Goal: Information Seeking & Learning: Find specific page/section

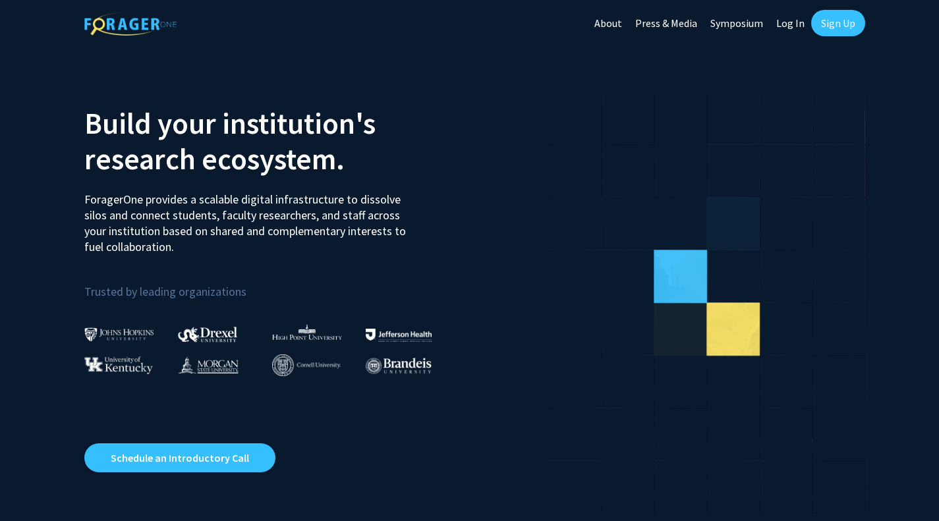
click at [790, 23] on link "Log In" at bounding box center [791, 23] width 42 height 46
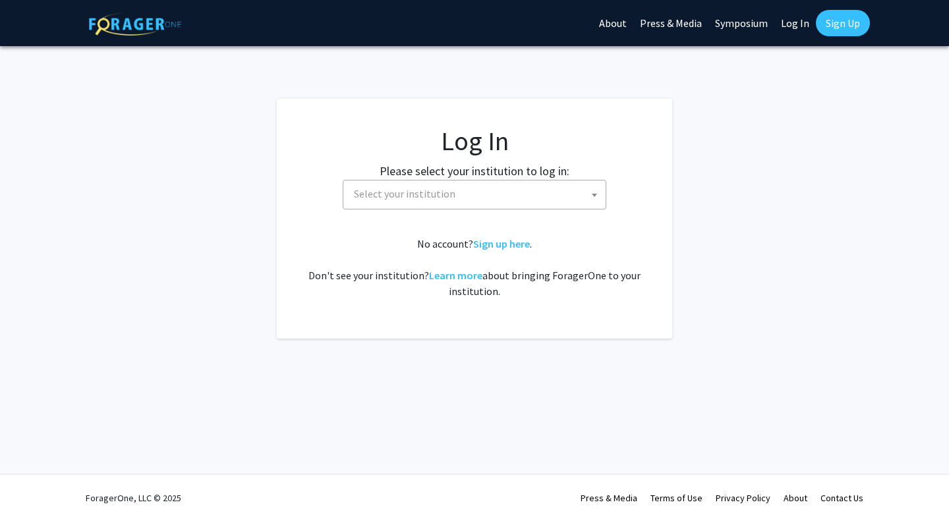
select select
click at [532, 208] on span "Select your institution" at bounding box center [475, 195] width 264 height 30
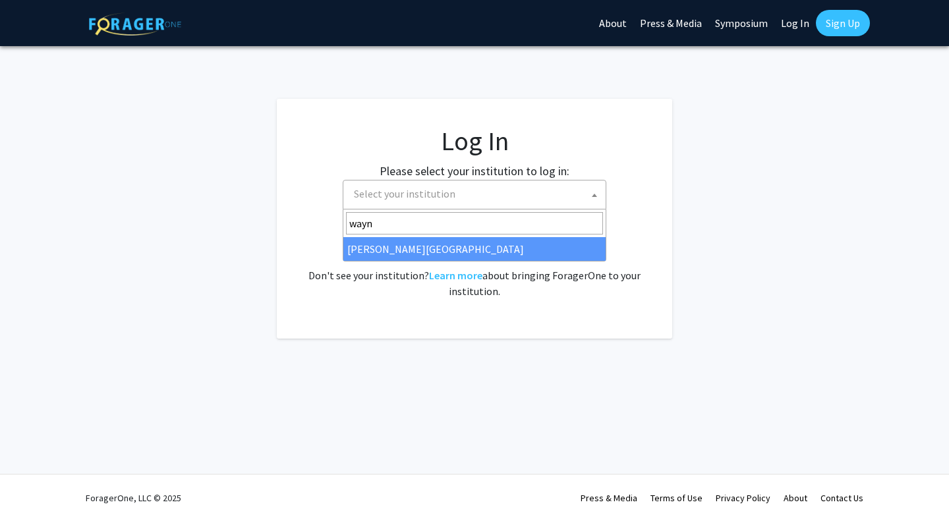
type input "wayne"
select select "21"
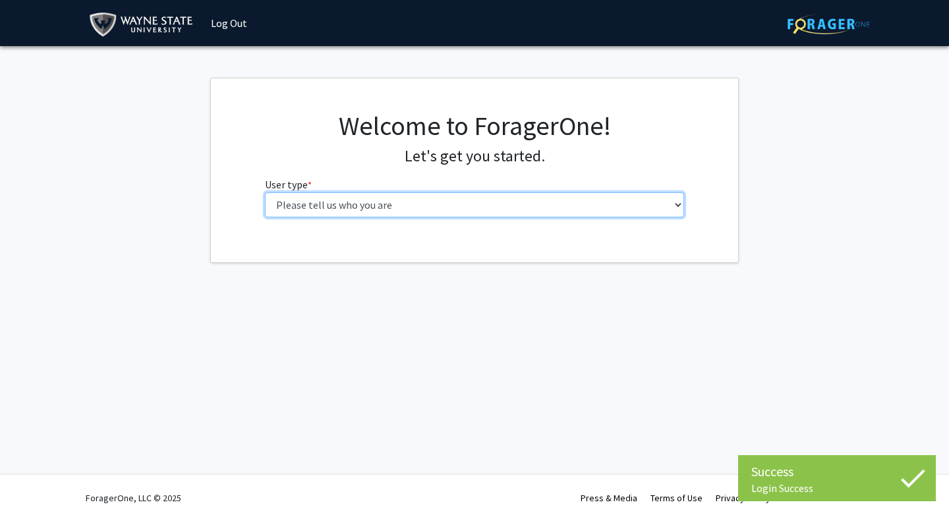
click at [345, 210] on select "Please tell us who you are Undergraduate Student Master's Student Doctoral Cand…" at bounding box center [475, 204] width 420 height 25
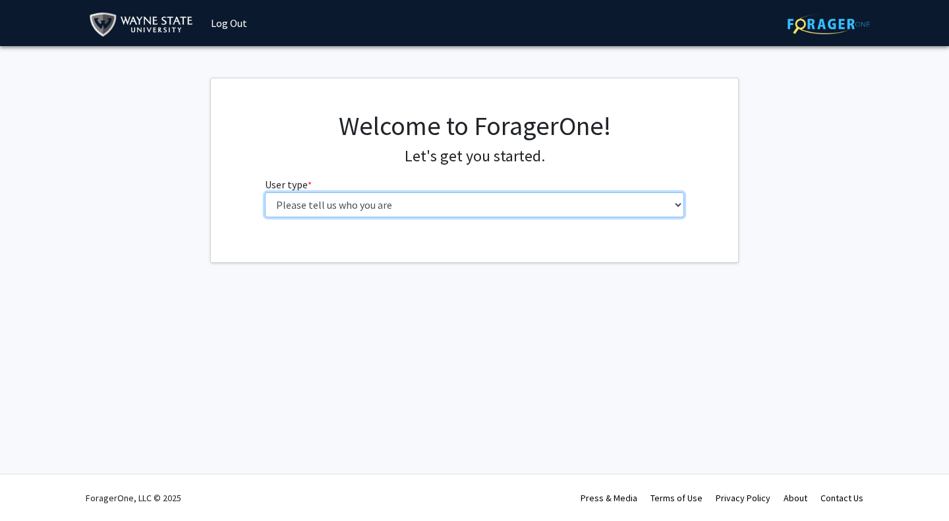
select select "3: doc"
click at [265, 192] on select "Please tell us who you are Undergraduate Student Master's Student Doctoral Cand…" at bounding box center [475, 204] width 420 height 25
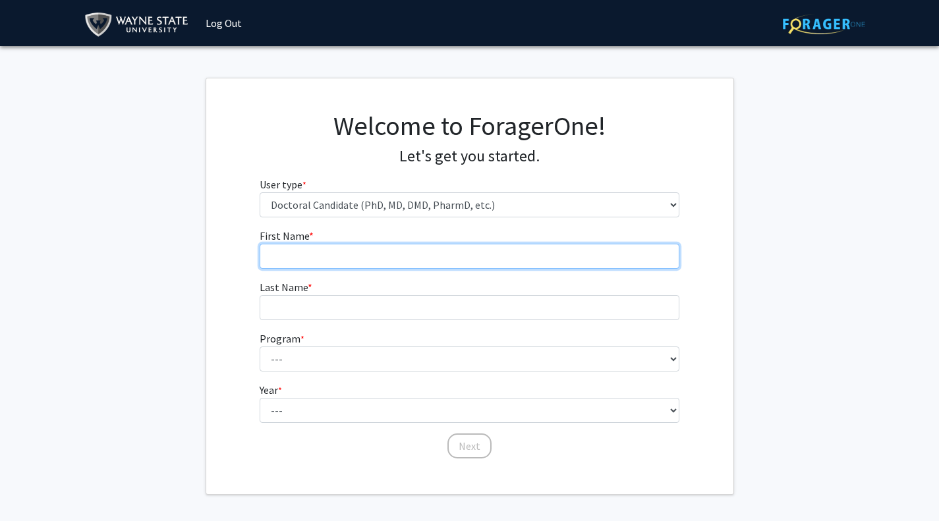
click at [310, 260] on input "First Name * required" at bounding box center [470, 256] width 420 height 25
type input "Duncan"
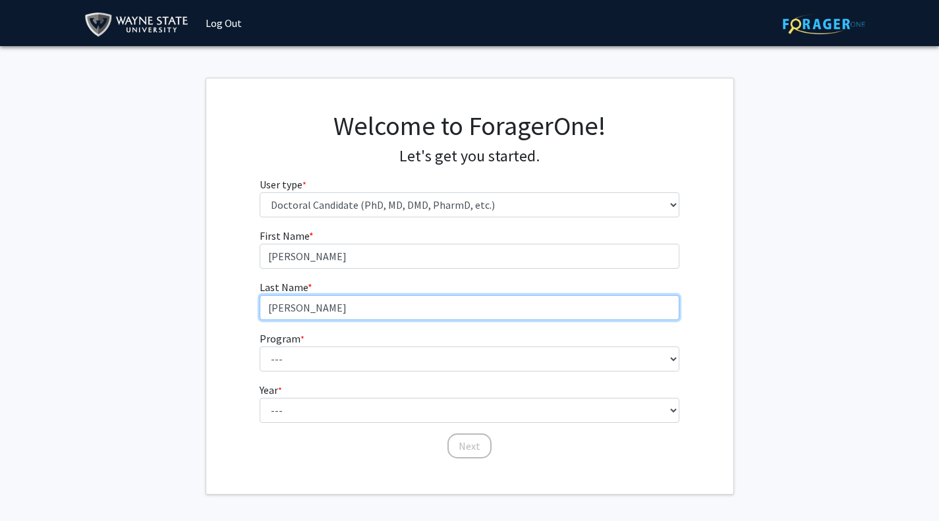
type input "McLeod"
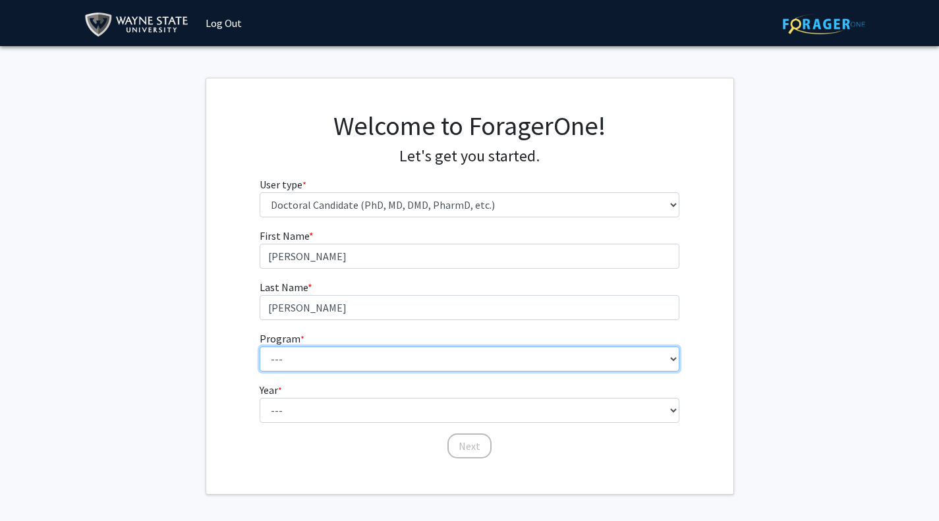
click at [325, 367] on select "--- Adult-Gerontology Acute Care Nurse Practitioner Adult-Gerontology Primary C…" at bounding box center [470, 359] width 420 height 25
select select "46: 728"
click at [260, 347] on select "--- Adult-Gerontology Acute Care Nurse Practitioner Adult-Gerontology Primary C…" at bounding box center [470, 359] width 420 height 25
click at [311, 358] on select "--- Adult-Gerontology Acute Care Nurse Practitioner Adult-Gerontology Primary C…" at bounding box center [470, 359] width 420 height 25
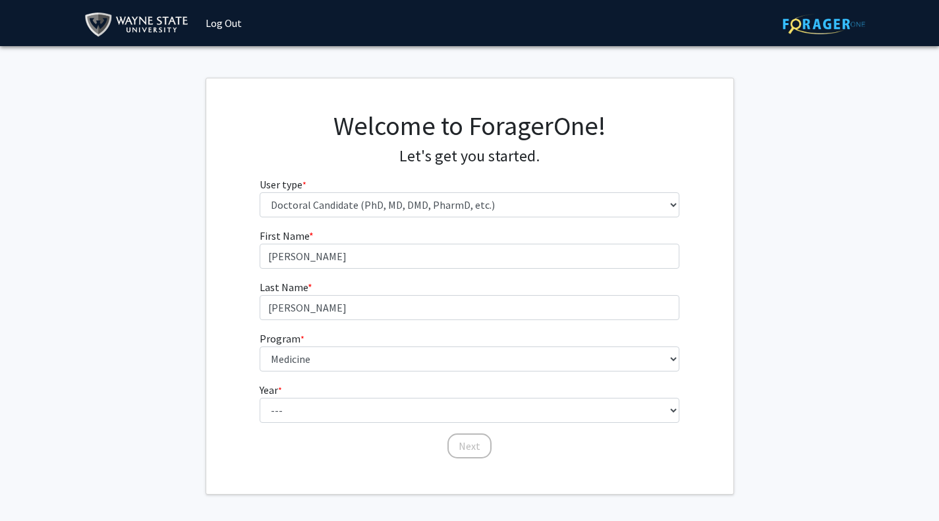
click at [230, 349] on div "First Name * required Duncan Last Name * required McLeod Program * required ---…" at bounding box center [469, 344] width 527 height 232
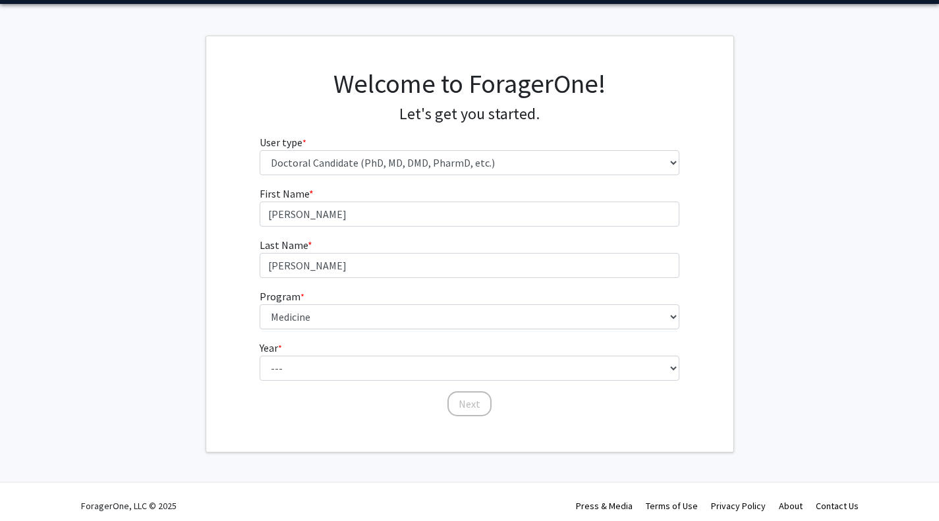
scroll to position [50, 0]
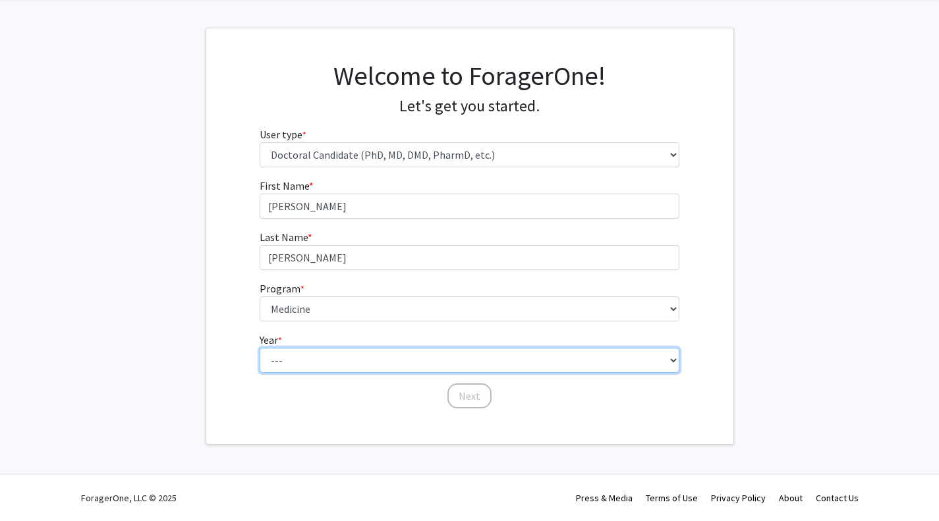
click at [299, 355] on select "--- First Year Second Year Third Year Fourth Year Fifth Year Sixth Year Seventh…" at bounding box center [470, 360] width 420 height 25
select select "1: first_year"
click at [260, 348] on select "--- First Year Second Year Third Year Fourth Year Fifth Year Sixth Year Seventh…" at bounding box center [470, 360] width 420 height 25
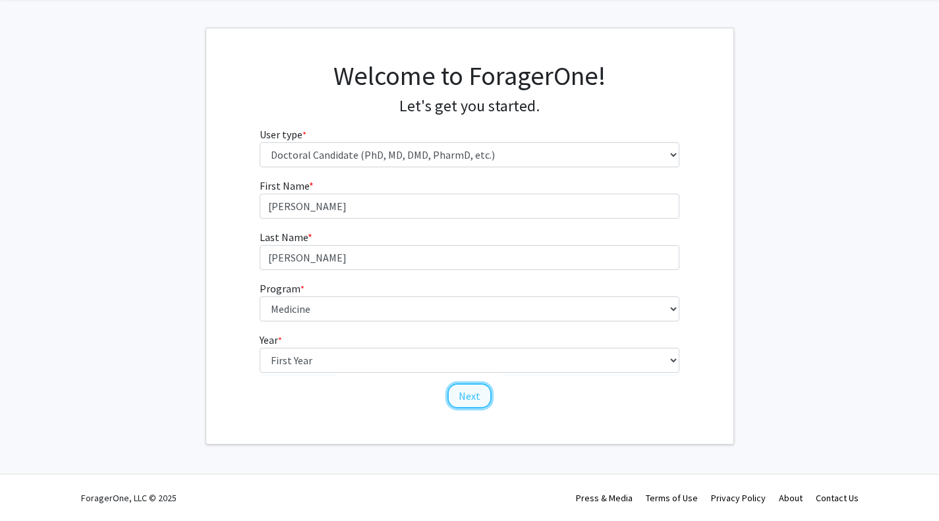
click at [470, 389] on button "Next" at bounding box center [469, 396] width 44 height 25
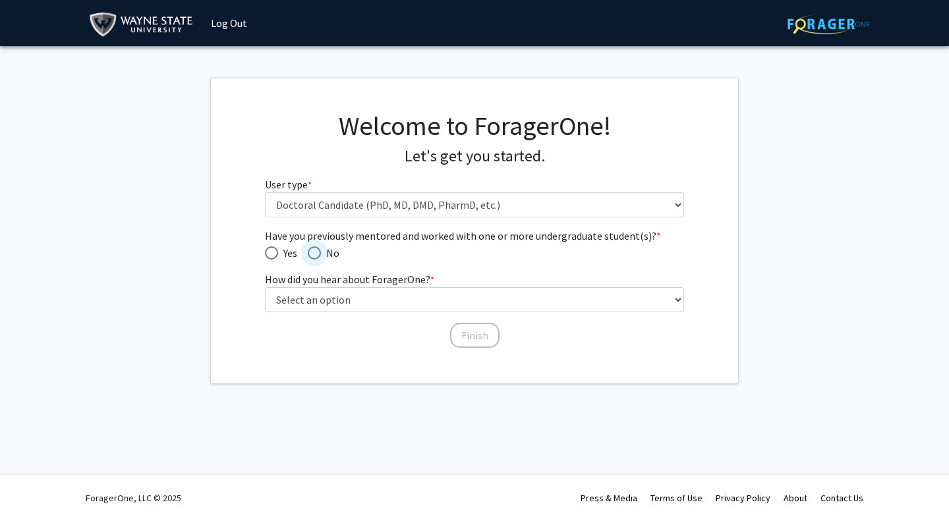
click at [314, 256] on span "Have you previously mentored and worked with one or more undergraduate student(…" at bounding box center [314, 252] width 13 height 13
click at [314, 256] on input "No" at bounding box center [314, 252] width 13 height 13
radio input "true"
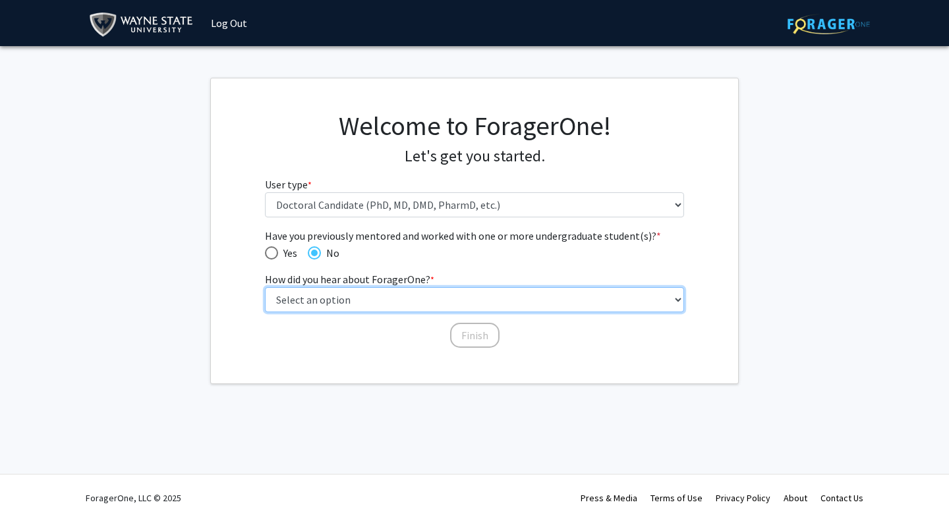
click at [321, 292] on select "Select an option Peer/student recommendation Faculty/staff recommendation Unive…" at bounding box center [475, 299] width 420 height 25
select select "2: faculty_recommendation"
click at [265, 287] on select "Select an option Peer/student recommendation Faculty/staff recommendation Unive…" at bounding box center [475, 299] width 420 height 25
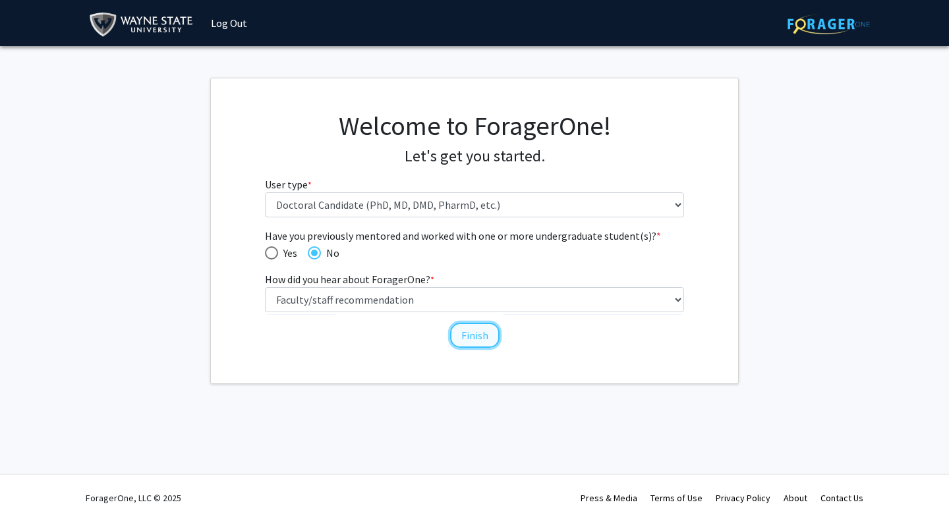
click at [481, 336] on button "Finish" at bounding box center [474, 335] width 49 height 25
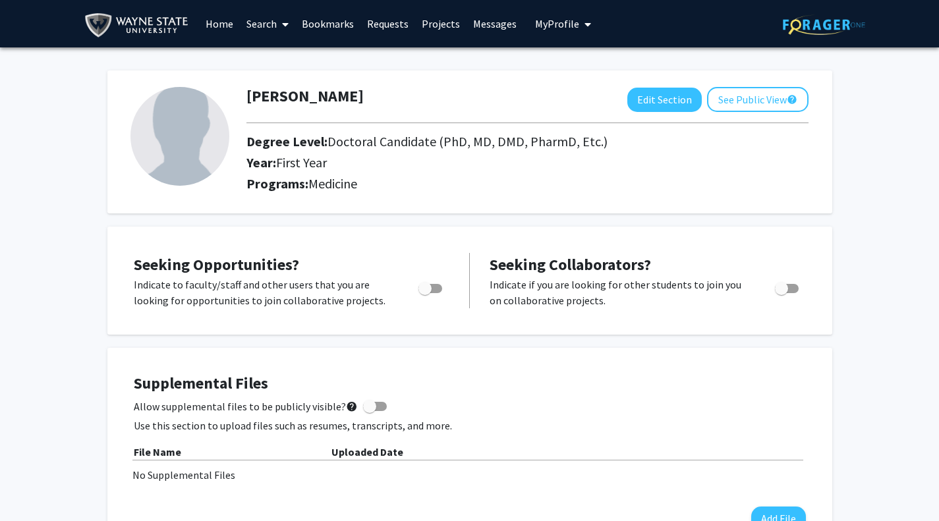
click at [225, 27] on link "Home" at bounding box center [219, 24] width 41 height 46
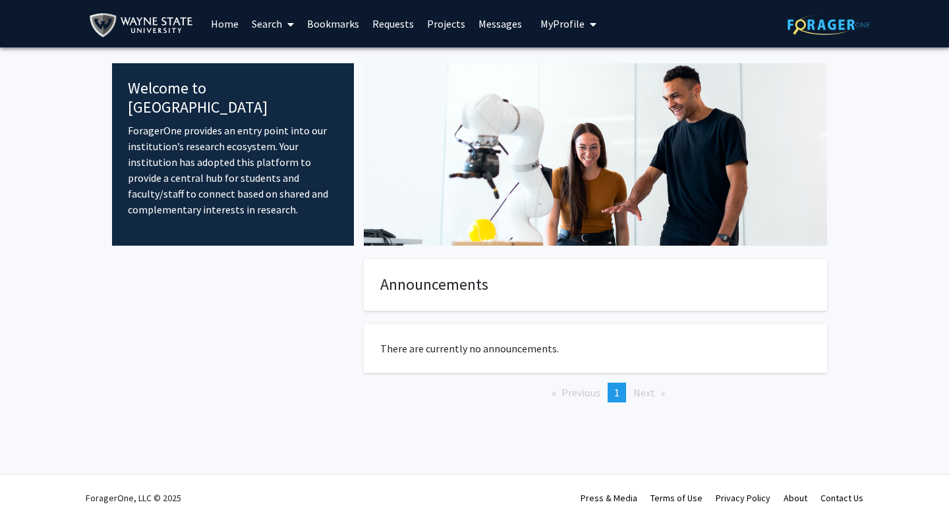
click at [282, 31] on link "Search" at bounding box center [272, 24] width 55 height 46
click at [286, 57] on span "Faculty/Staff" at bounding box center [293, 60] width 97 height 26
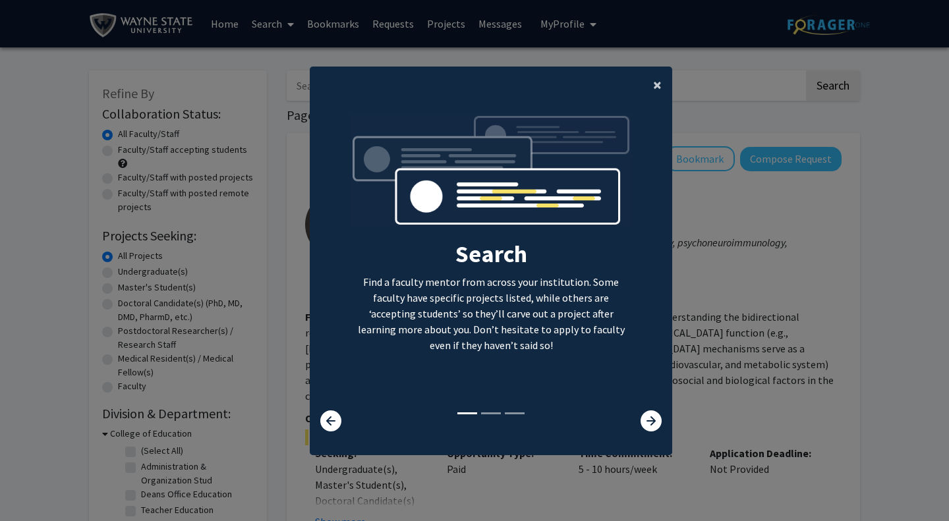
click at [654, 84] on span "×" at bounding box center [657, 84] width 9 height 20
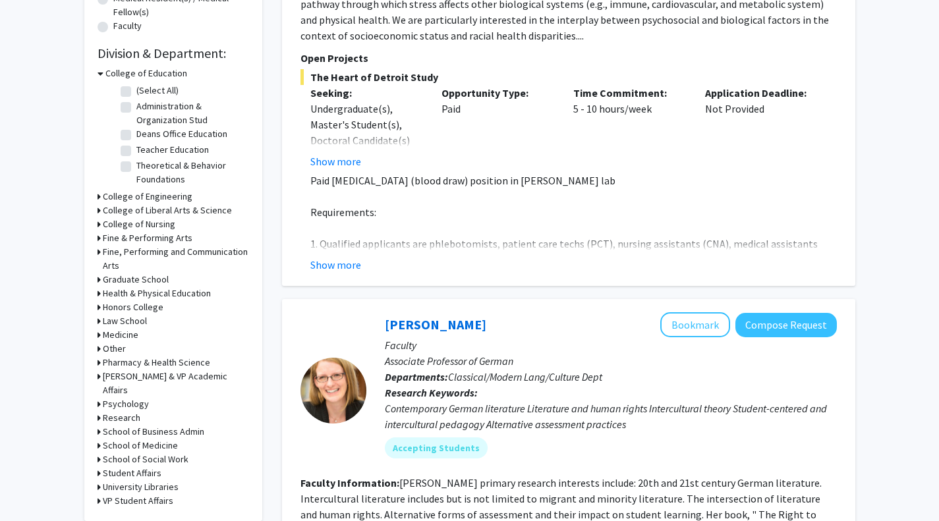
scroll to position [361, 0]
click at [100, 71] on icon at bounding box center [101, 73] width 6 height 14
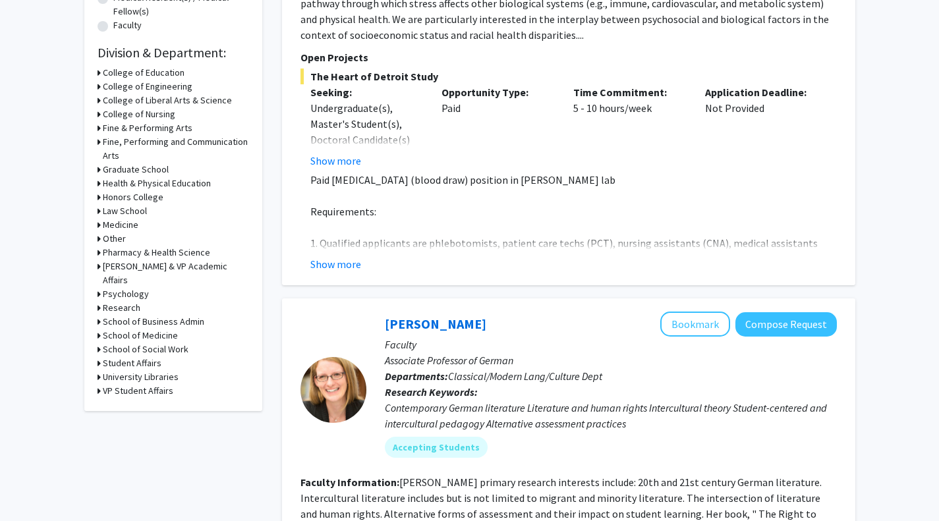
click at [103, 225] on h3 "Medicine" at bounding box center [121, 225] width 36 height 14
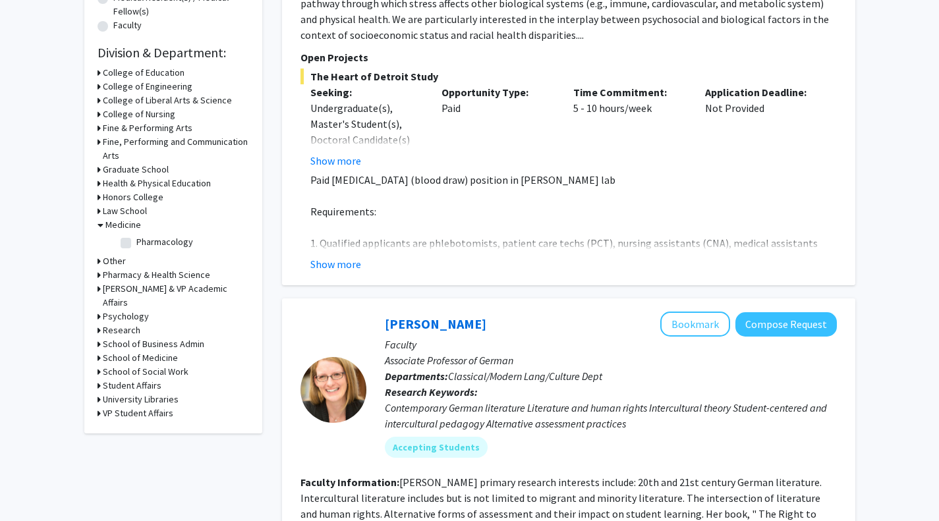
click at [103, 227] on div "Medicine" at bounding box center [174, 225] width 152 height 14
click at [102, 227] on icon at bounding box center [101, 225] width 6 height 14
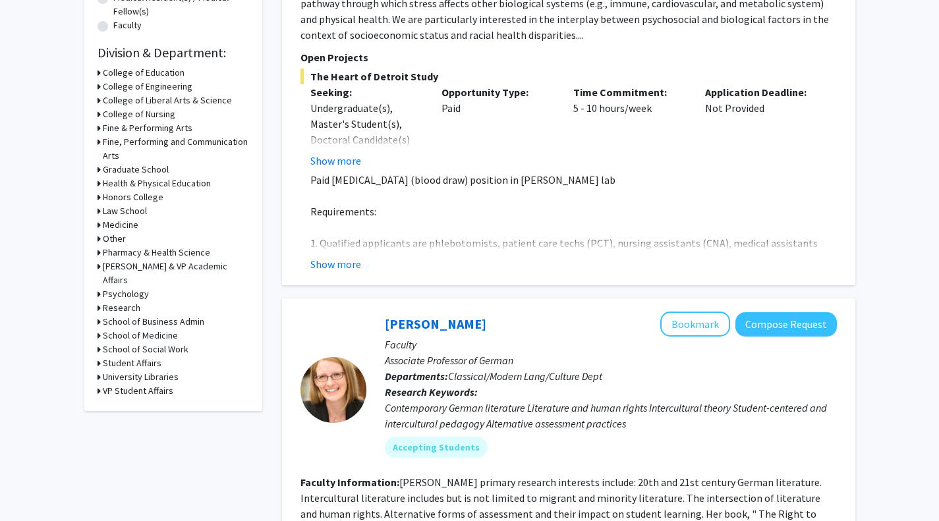
click at [98, 329] on icon at bounding box center [99, 336] width 3 height 14
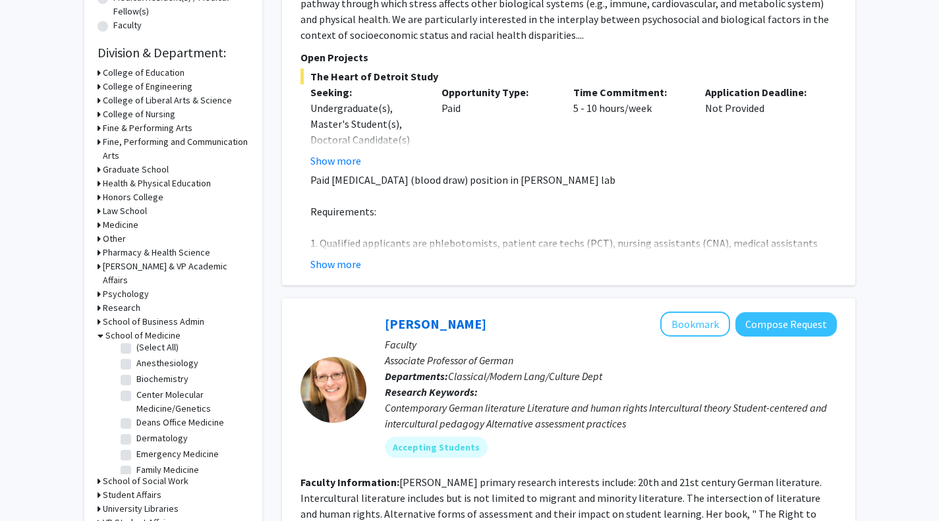
scroll to position [1, 0]
click at [136, 360] on label "Anesthesiology" at bounding box center [167, 367] width 62 height 14
click at [136, 360] on input "Anesthesiology" at bounding box center [140, 364] width 9 height 9
checkbox input "true"
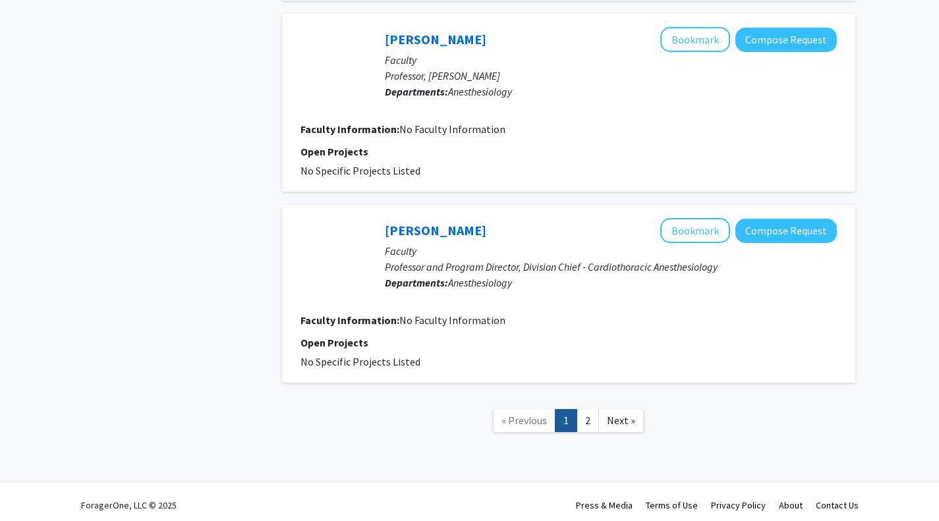
scroll to position [1619, 0]
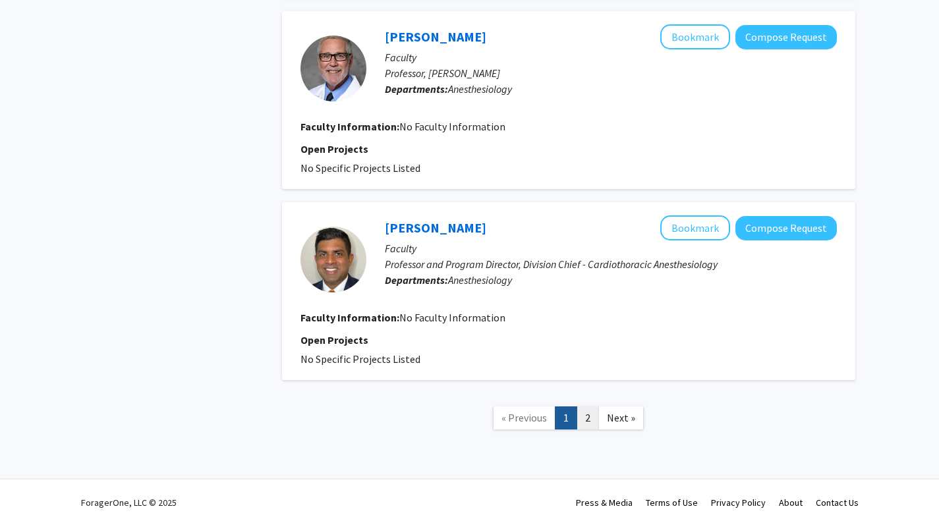
click at [585, 418] on link "2" at bounding box center [588, 418] width 22 height 23
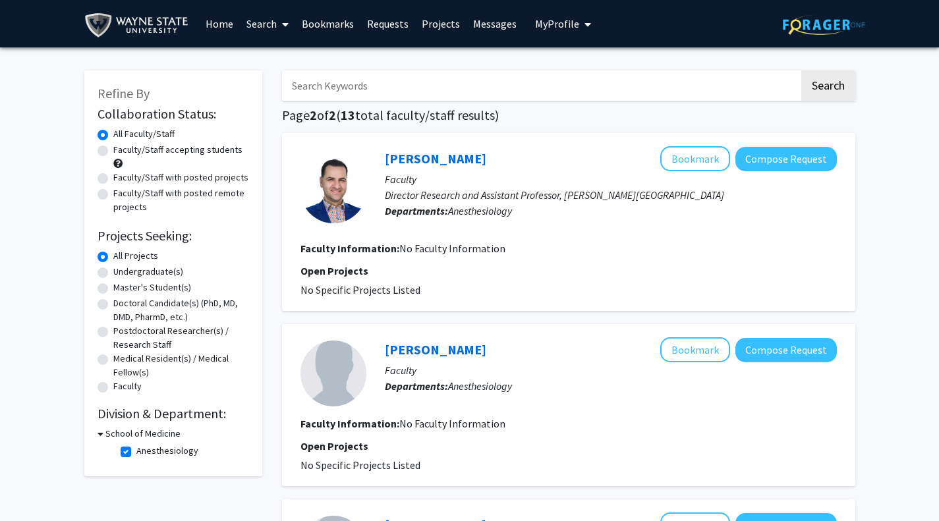
click at [136, 449] on label "Anesthesiology" at bounding box center [167, 451] width 62 height 14
click at [136, 449] on input "Anesthesiology" at bounding box center [140, 448] width 9 height 9
checkbox input "false"
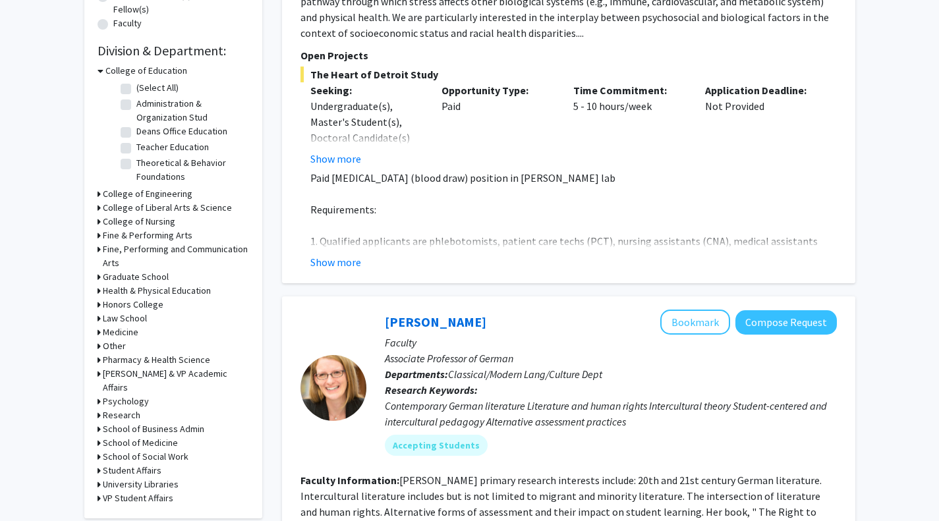
scroll to position [371, 0]
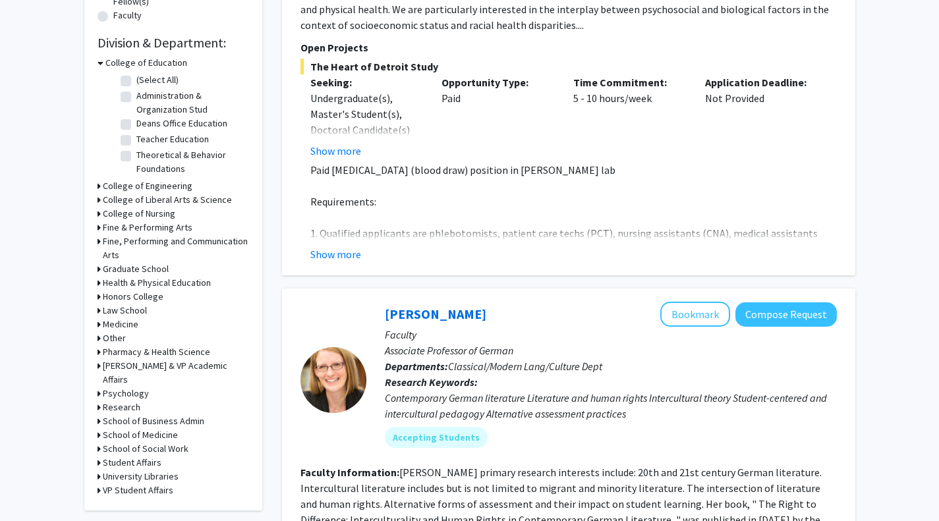
click at [119, 428] on h3 "School of Medicine" at bounding box center [140, 435] width 75 height 14
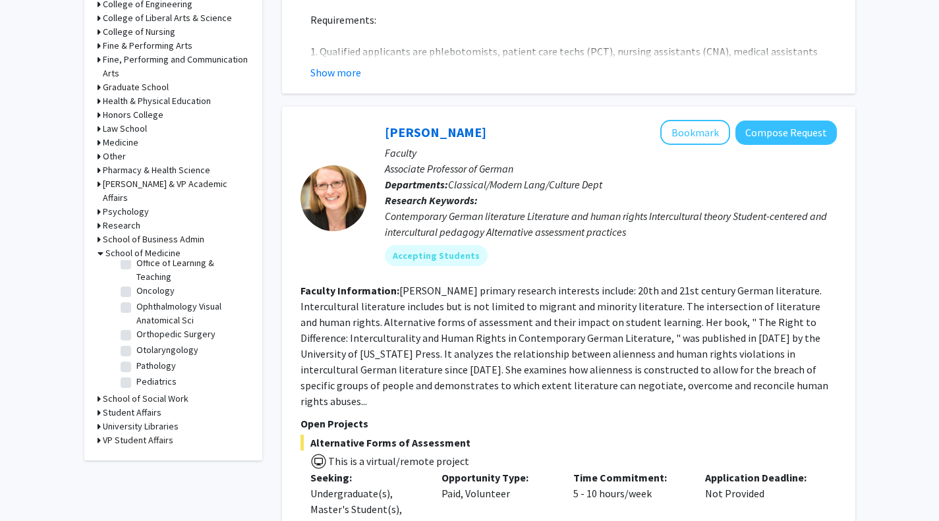
scroll to position [279, 0]
click at [152, 326] on label "Orthopedic Surgery" at bounding box center [175, 327] width 79 height 14
click at [145, 326] on input "Orthopedic Surgery" at bounding box center [140, 324] width 9 height 9
checkbox input "true"
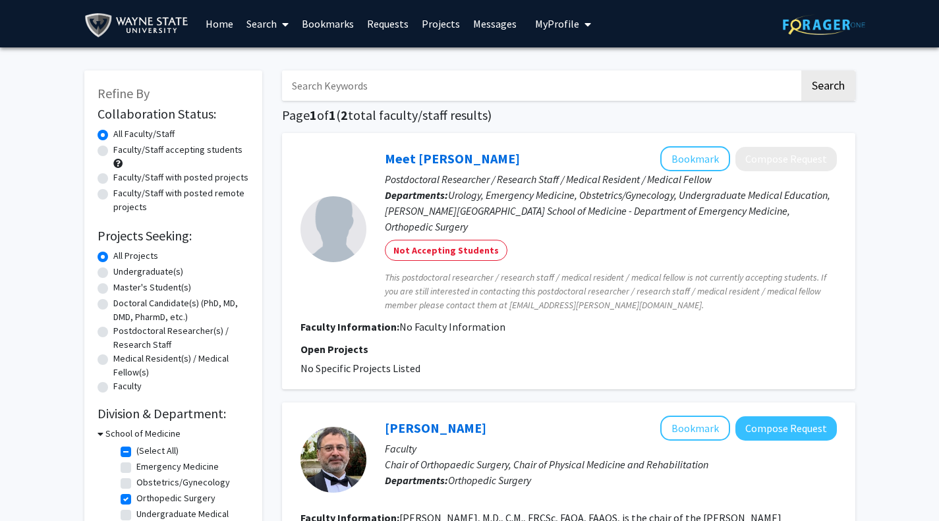
click at [113, 181] on label "Faculty/Staff with posted projects" at bounding box center [180, 178] width 135 height 14
click at [113, 179] on input "Faculty/Staff with posted projects" at bounding box center [117, 175] width 9 height 9
radio input "true"
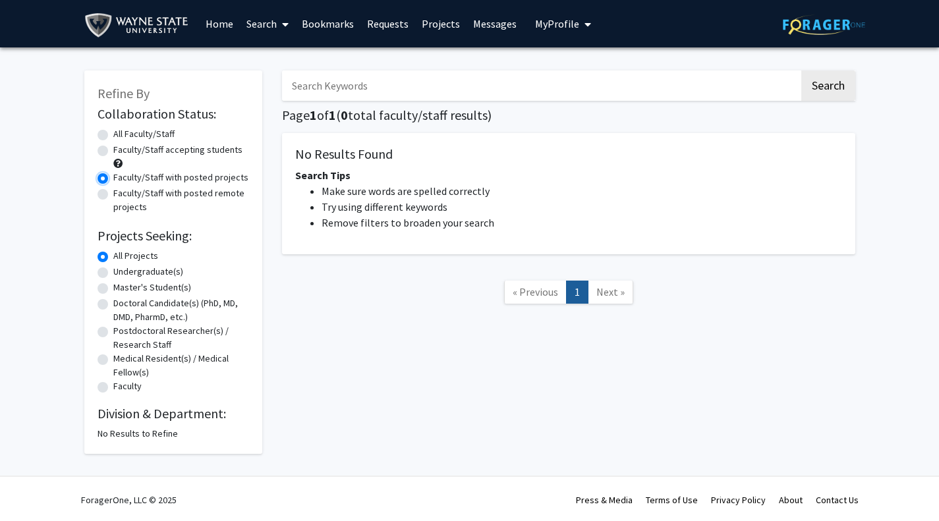
radio input "true"
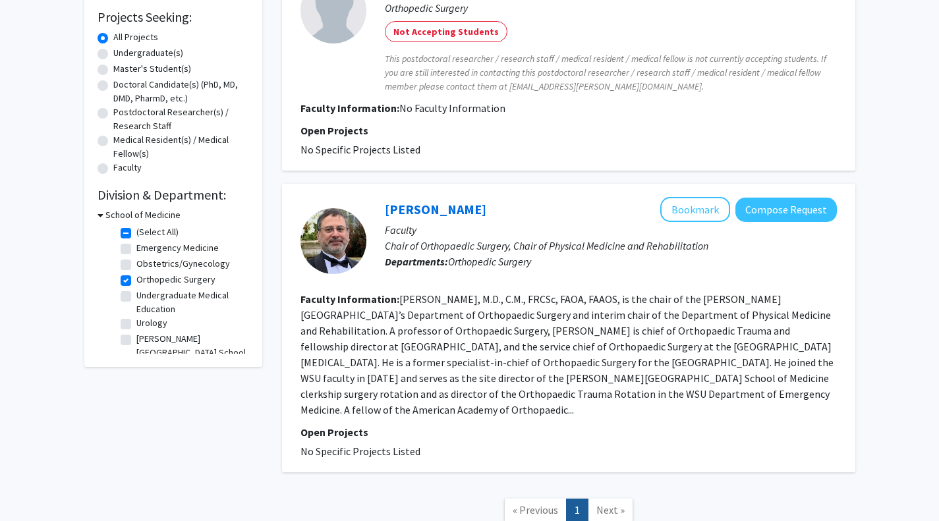
scroll to position [245, 0]
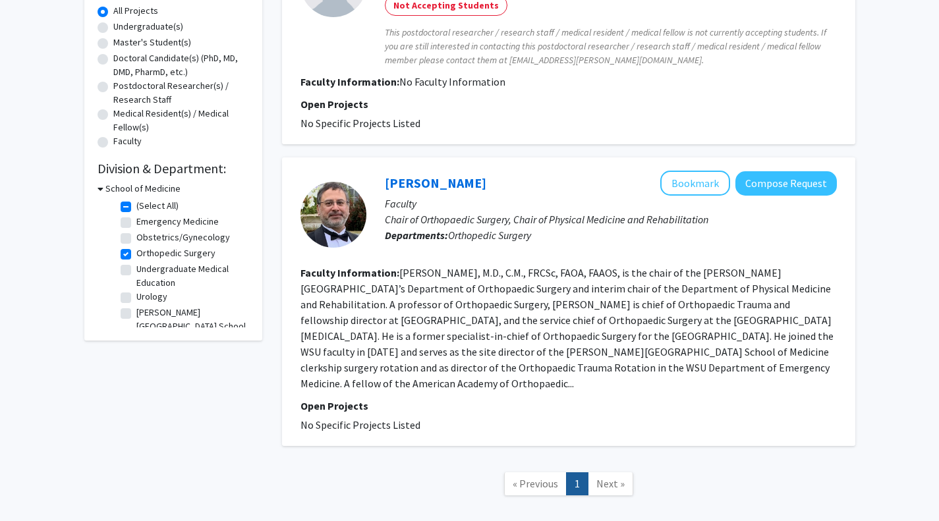
click at [101, 188] on icon at bounding box center [101, 189] width 6 height 14
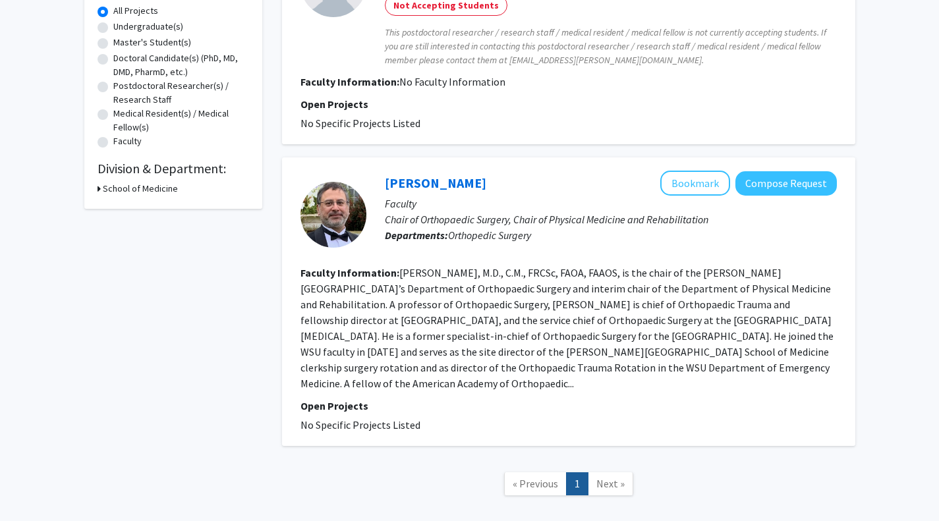
click at [98, 191] on icon at bounding box center [99, 189] width 3 height 14
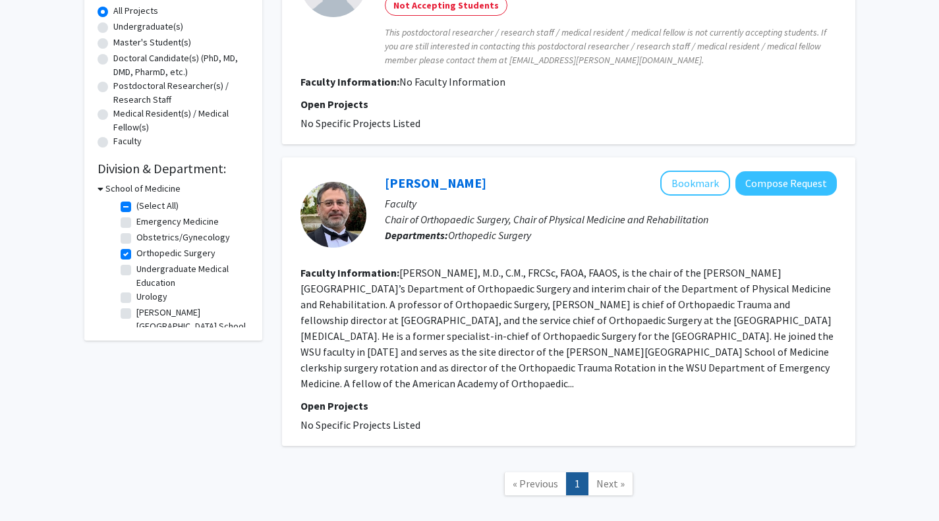
click at [136, 208] on label "(Select All)" at bounding box center [157, 206] width 42 height 14
click at [136, 208] on input "(Select All)" at bounding box center [140, 203] width 9 height 9
checkbox input "false"
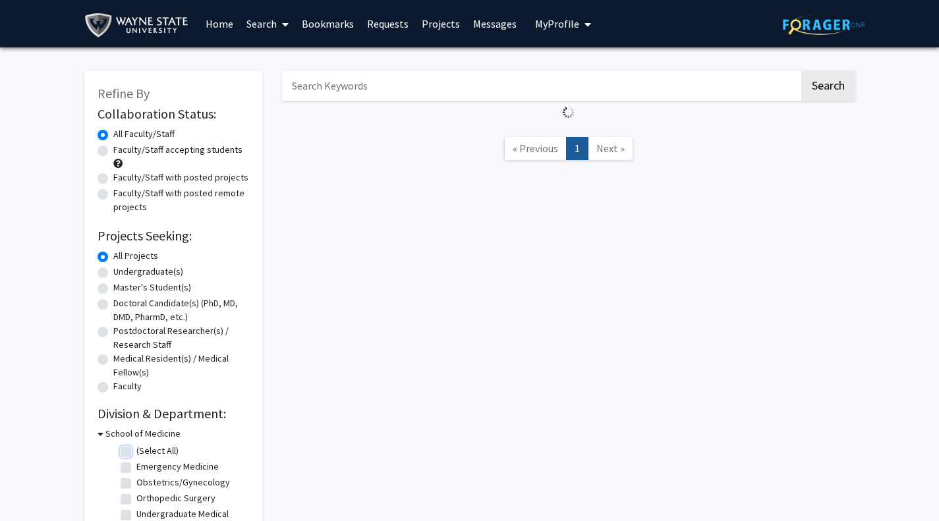
scroll to position [134, 0]
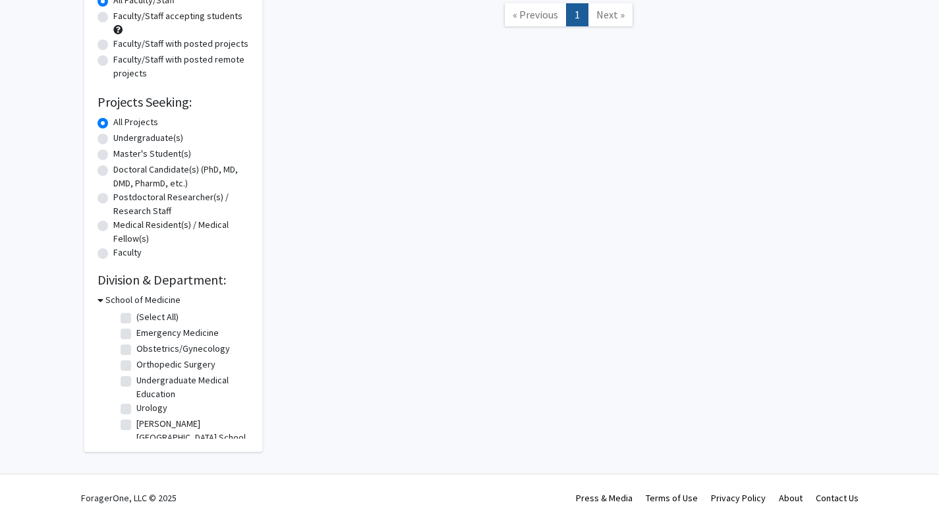
click at [121, 277] on h2 "Division & Department:" at bounding box center [174, 280] width 152 height 16
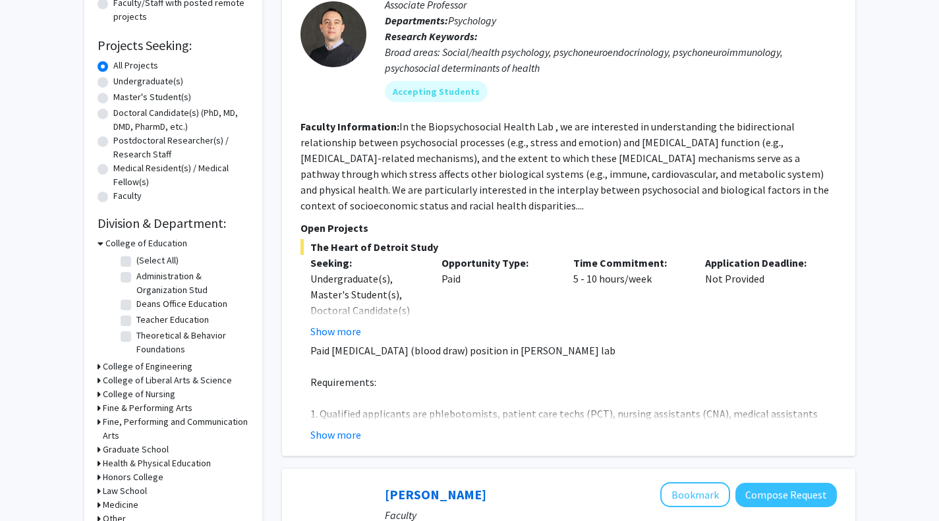
scroll to position [0, 0]
